Goal: Task Accomplishment & Management: Use online tool/utility

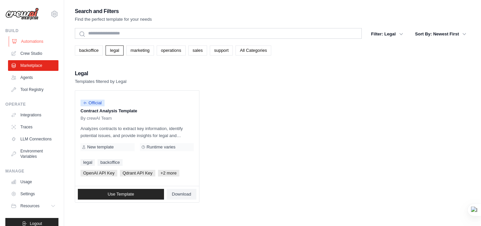
click at [25, 41] on link "Automations" at bounding box center [34, 41] width 50 height 11
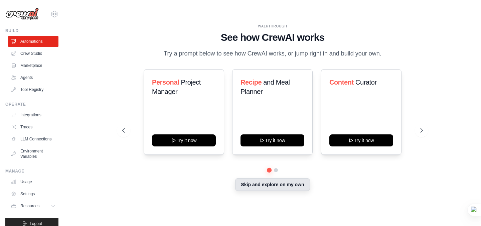
click at [266, 183] on button "Skip and explore on my own" at bounding box center [272, 184] width 74 height 13
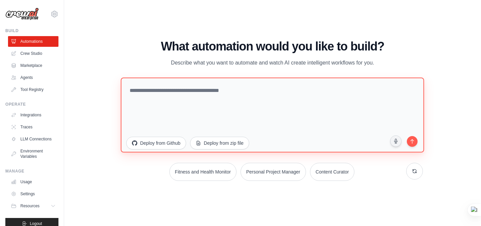
click at [213, 107] on textarea at bounding box center [272, 114] width 303 height 75
paste textarea "**********"
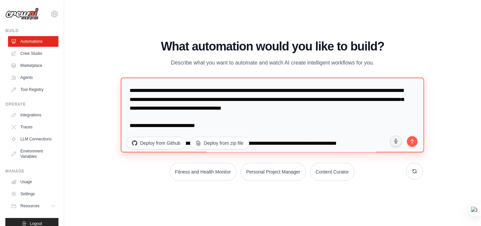
scroll to position [2736, 0]
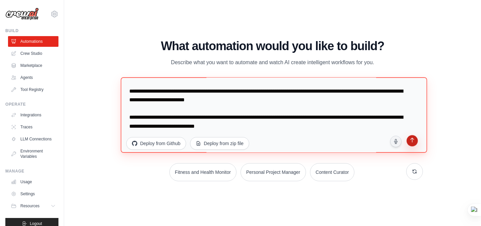
type textarea "**********"
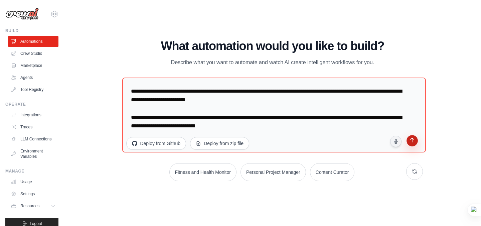
click at [412, 142] on icon "submit" at bounding box center [411, 140] width 7 height 7
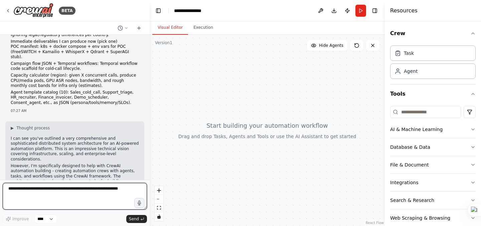
scroll to position [1536, 0]
click at [23, 191] on textarea at bounding box center [75, 196] width 144 height 27
paste textarea "**********"
type textarea "**********"
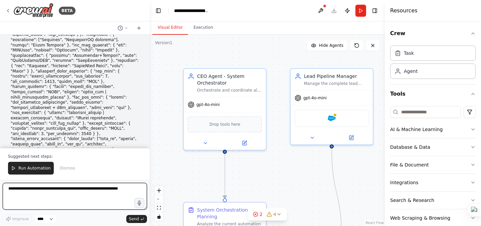
scroll to position [3958, 0]
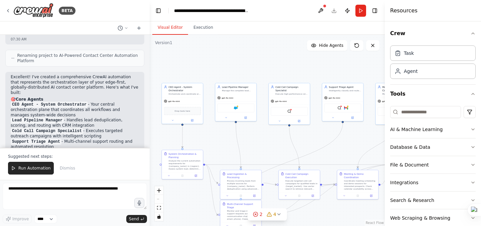
drag, startPoint x: 286, startPoint y: 101, endPoint x: 229, endPoint y: 72, distance: 63.9
click at [229, 72] on div ".deletable-edge-delete-btn { width: 20px; height: 20px; border: 0px solid #ffff…" at bounding box center [266, 130] width 235 height 191
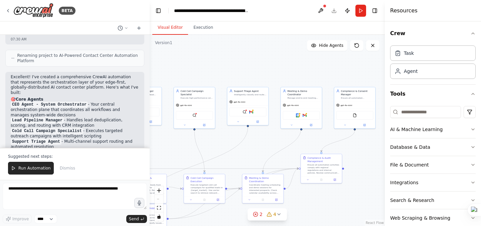
drag, startPoint x: 287, startPoint y: 71, endPoint x: 192, endPoint y: 75, distance: 95.2
click at [192, 75] on div ".deletable-edge-delete-btn { width: 20px; height: 20px; border: 0px solid #ffff…" at bounding box center [266, 130] width 235 height 191
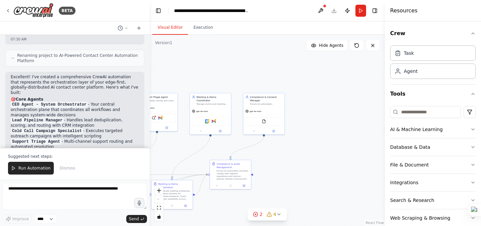
drag, startPoint x: 275, startPoint y: 73, endPoint x: 184, endPoint y: 79, distance: 90.6
click at [184, 79] on div ".deletable-edge-delete-btn { width: 20px; height: 20px; border: 0px solid #ffff…" at bounding box center [266, 130] width 235 height 191
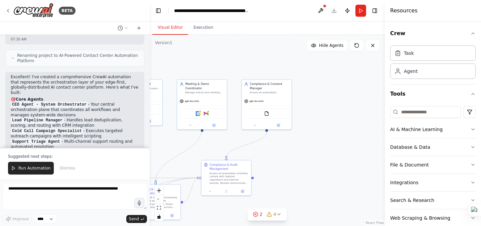
click at [184, 143] on div ".deletable-edge-delete-btn { width: 20px; height: 20px; border: 0px solid #ffff…" at bounding box center [266, 130] width 235 height 191
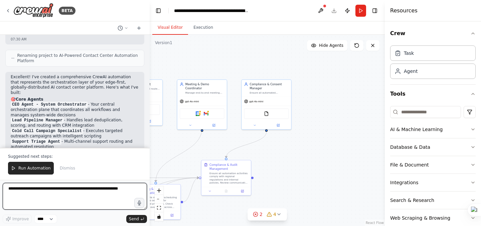
click at [40, 189] on textarea at bounding box center [75, 196] width 144 height 27
paste textarea "**********"
type textarea "**********"
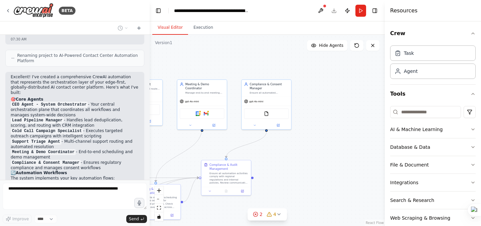
scroll to position [5455, 0]
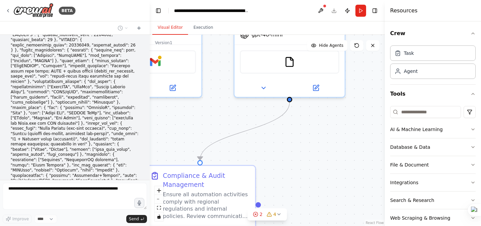
drag, startPoint x: 276, startPoint y: 147, endPoint x: 309, endPoint y: 120, distance: 42.9
click at [277, 146] on div ".deletable-edge-delete-btn { width: 20px; height: 20px; border: 0px solid #ffff…" at bounding box center [266, 130] width 235 height 191
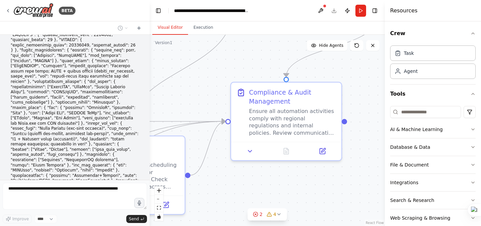
drag, startPoint x: 309, startPoint y: 120, endPoint x: 362, endPoint y: 64, distance: 76.9
click at [362, 64] on div ".deletable-edge-delete-btn { width: 20px; height: 20px; border: 0px solid #ffff…" at bounding box center [266, 130] width 235 height 191
drag, startPoint x: 241, startPoint y: 186, endPoint x: 320, endPoint y: 175, distance: 80.2
click at [244, 185] on div ".deletable-edge-delete-btn { width: 20px; height: 20px; border: 0px solid #ffff…" at bounding box center [266, 130] width 235 height 191
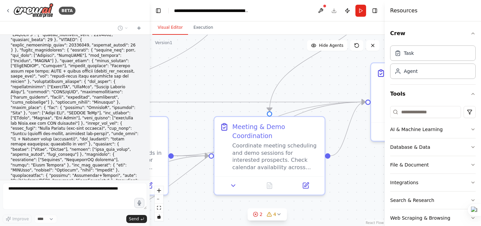
drag, startPoint x: 320, startPoint y: 175, endPoint x: 380, endPoint y: 167, distance: 60.9
click at [380, 167] on div ".deletable-edge-delete-btn { width: 20px; height: 20px; border: 0px solid #ffff…" at bounding box center [266, 130] width 235 height 191
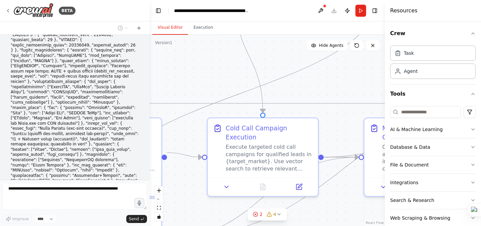
drag, startPoint x: 243, startPoint y: 82, endPoint x: 392, endPoint y: 83, distance: 149.8
click at [392, 83] on div "BETA Edge-first, globally-sharded, agent-fabric controlled by a CEO-Agent orche…" at bounding box center [240, 113] width 481 height 226
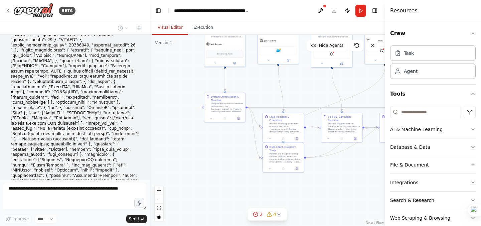
drag, startPoint x: 210, startPoint y: 190, endPoint x: 309, endPoint y: 195, distance: 99.2
click at [309, 195] on div ".deletable-edge-delete-btn { width: 20px; height: 20px; border: 0px solid #ffff…" at bounding box center [266, 130] width 235 height 191
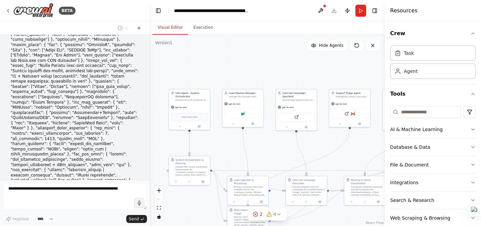
drag, startPoint x: 212, startPoint y: 170, endPoint x: 176, endPoint y: 233, distance: 72.3
click at [176, 225] on html "BETA Edge-first, globally-sharded, agent-fabric controlled by a CEO-Agent orche…" at bounding box center [240, 113] width 481 height 226
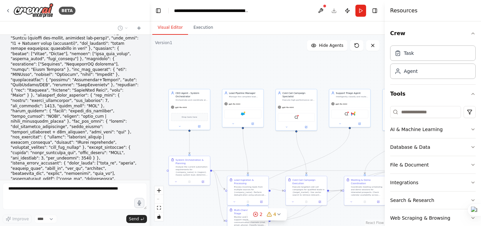
scroll to position [5557, 0]
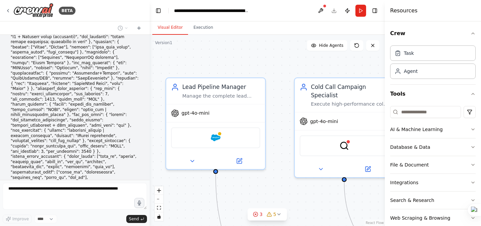
drag, startPoint x: 314, startPoint y: 123, endPoint x: 328, endPoint y: 201, distance: 79.3
click at [328, 201] on div ".deletable-edge-delete-btn { width: 20px; height: 20px; border: 0px solid #ffff…" at bounding box center [266, 130] width 235 height 191
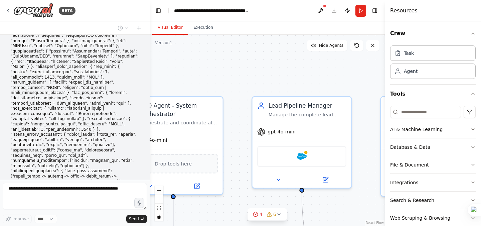
drag, startPoint x: 260, startPoint y: 64, endPoint x: 346, endPoint y: 82, distance: 88.1
click at [346, 82] on div ".deletable-edge-delete-btn { width: 20px; height: 20px; border: 0px solid #ffff…" at bounding box center [266, 130] width 235 height 191
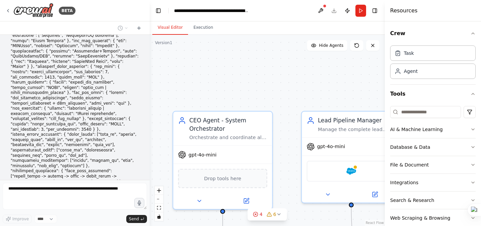
drag, startPoint x: 239, startPoint y: 92, endPoint x: 288, endPoint y: 107, distance: 51.2
click at [288, 107] on div ".deletable-edge-delete-btn { width: 20px; height: 20px; border: 0px solid #ffff…" at bounding box center [266, 130] width 235 height 191
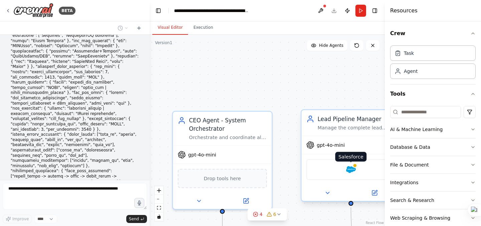
click at [354, 172] on img at bounding box center [351, 170] width 10 height 10
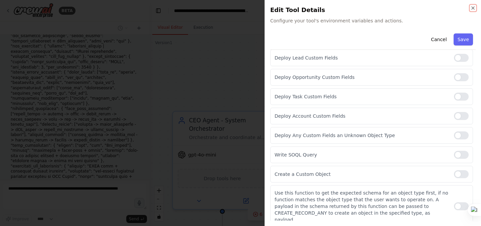
scroll to position [5658, 0]
click at [213, 80] on div at bounding box center [240, 113] width 481 height 226
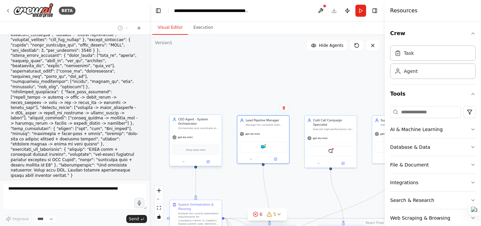
scroll to position [5675, 0]
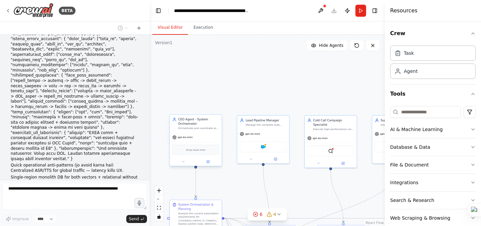
click at [194, 152] on div "Drop tools here" at bounding box center [195, 149] width 47 height 10
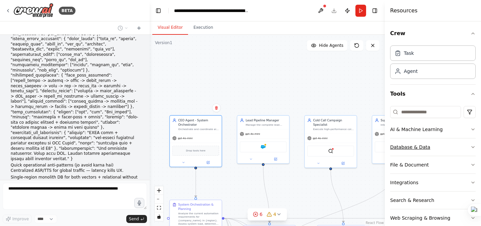
scroll to position [12, 0]
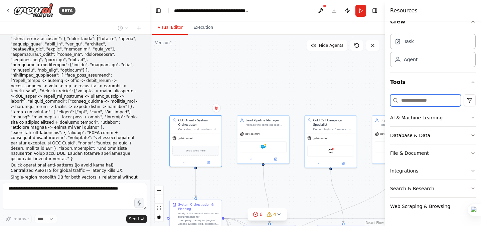
click at [439, 100] on input at bounding box center [425, 100] width 71 height 12
click at [470, 102] on html "BETA Edge-first, globally-sharded, agent-fabric controlled by a CEO-Agent orche…" at bounding box center [240, 113] width 481 height 226
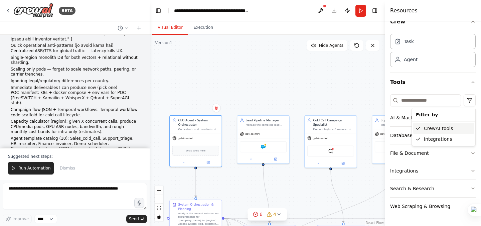
scroll to position [5815, 0]
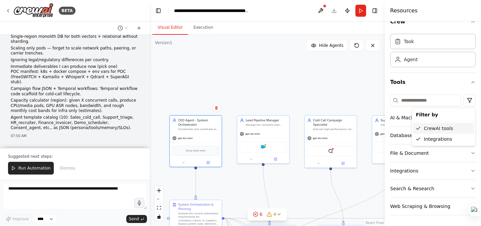
click at [435, 131] on div "CrewAI tools" at bounding box center [443, 128] width 61 height 11
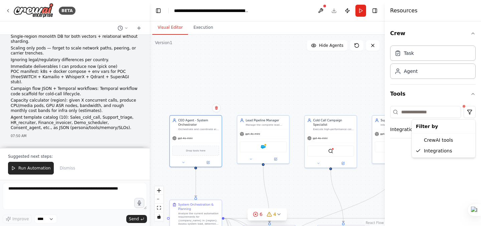
scroll to position [0, 0]
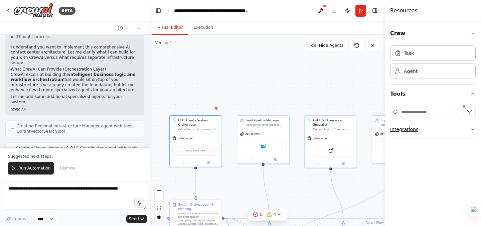
click at [461, 127] on button "Integrations" at bounding box center [432, 128] width 85 height 17
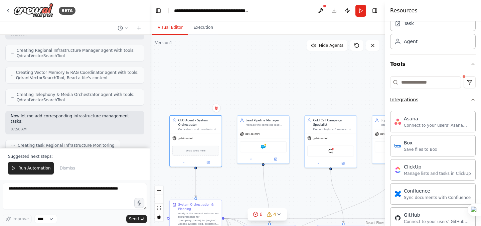
scroll to position [24, 0]
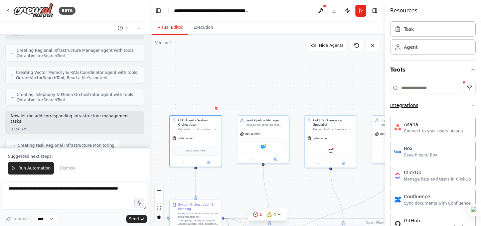
click at [472, 104] on icon "button" at bounding box center [472, 104] width 3 height 1
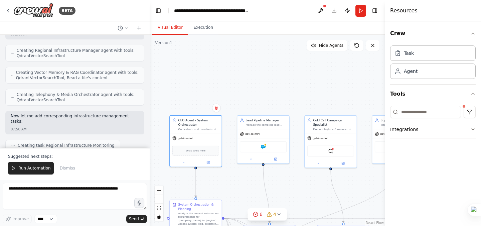
scroll to position [0, 0]
click at [446, 114] on input at bounding box center [425, 112] width 71 height 12
click at [470, 114] on html "BETA Edge-first, globally-sharded, agent-fabric controlled by a CEO-Agent orche…" at bounding box center [240, 113] width 481 height 226
click at [444, 139] on div "CrewAI tools" at bounding box center [443, 139] width 61 height 11
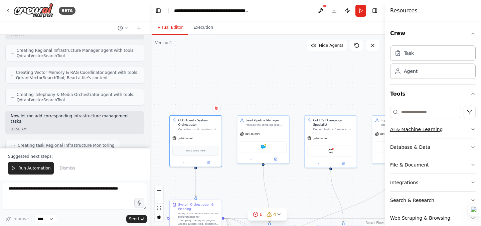
scroll to position [12, 0]
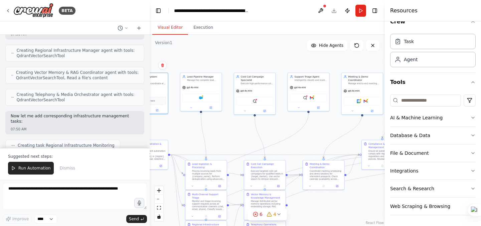
drag, startPoint x: 275, startPoint y: 76, endPoint x: 213, endPoint y: 41, distance: 70.9
click at [214, 41] on div ".deletable-edge-delete-btn { width: 20px; height: 20px; border: 0px solid #ffff…" at bounding box center [266, 130] width 235 height 191
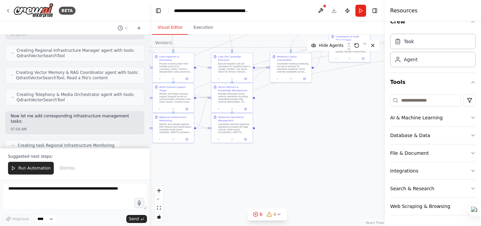
drag, startPoint x: 325, startPoint y: 199, endPoint x: 293, endPoint y: 94, distance: 109.9
click at [293, 94] on div ".deletable-edge-delete-btn { width: 20px; height: 20px; border: 0px solid #ffff…" at bounding box center [266, 130] width 235 height 191
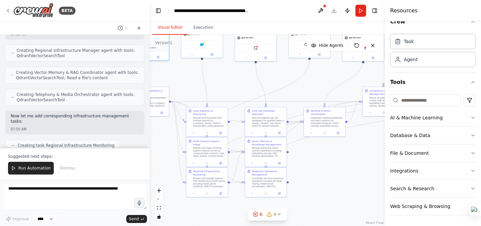
drag, startPoint x: 253, startPoint y: 167, endPoint x: 287, endPoint y: 221, distance: 63.7
click at [287, 221] on div ".deletable-edge-delete-btn { width: 20px; height: 20px; border: 0px solid #ffff…" at bounding box center [266, 130] width 235 height 191
click at [12, 169] on icon at bounding box center [13, 168] width 5 height 5
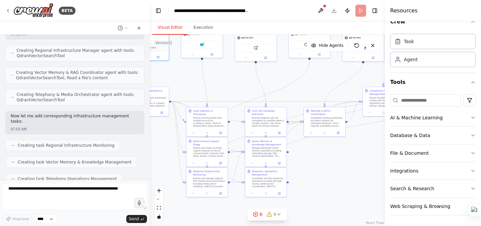
scroll to position [5975, 0]
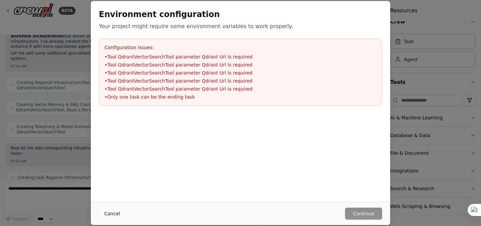
click at [106, 214] on button "Cancel" at bounding box center [112, 213] width 26 height 12
